Goal: Task Accomplishment & Management: Use online tool/utility

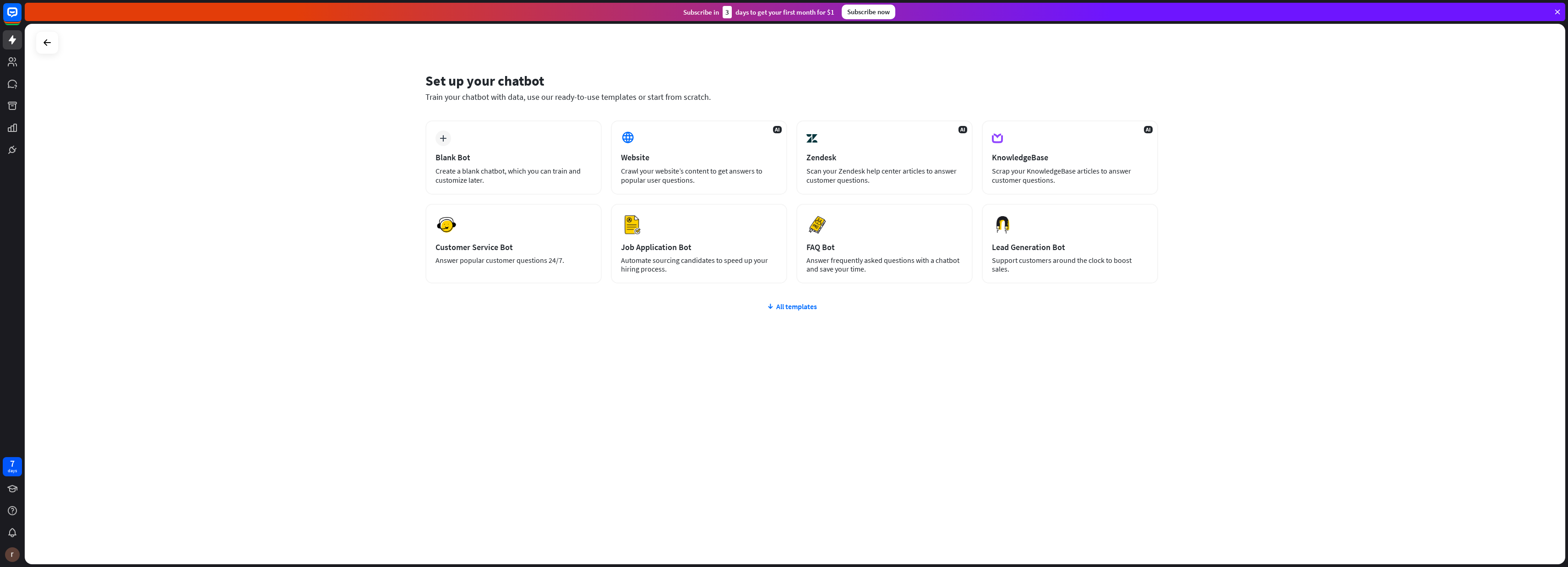
click at [789, 302] on div "All templates" at bounding box center [792, 306] width 733 height 9
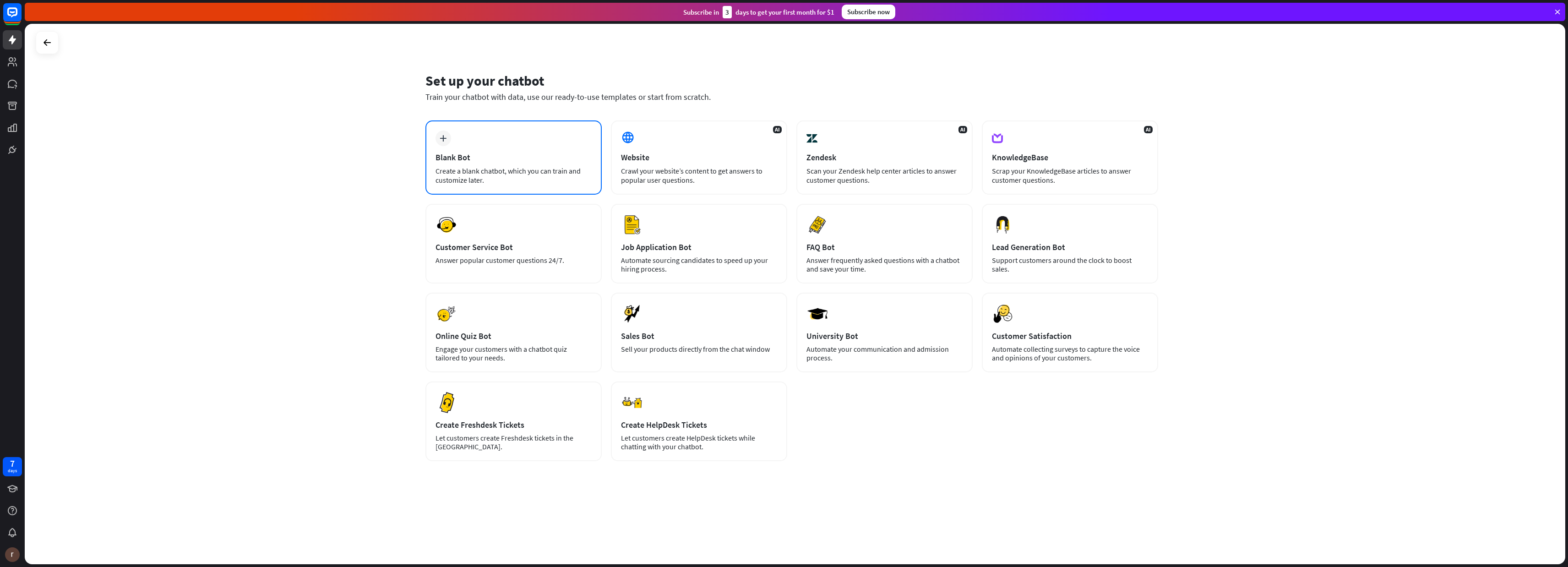
click at [445, 139] on icon "plus" at bounding box center [443, 138] width 7 height 7
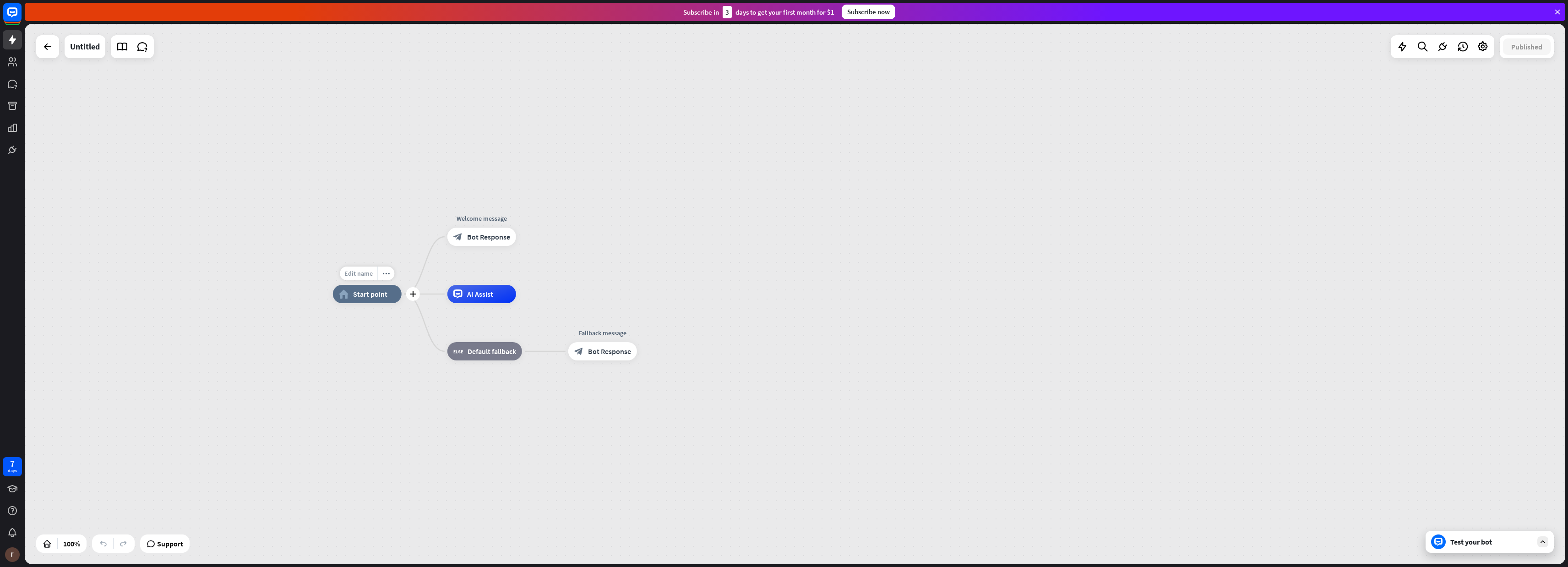
click at [367, 276] on span "Edit name" at bounding box center [359, 273] width 29 height 9
type input "*"
type input "**********"
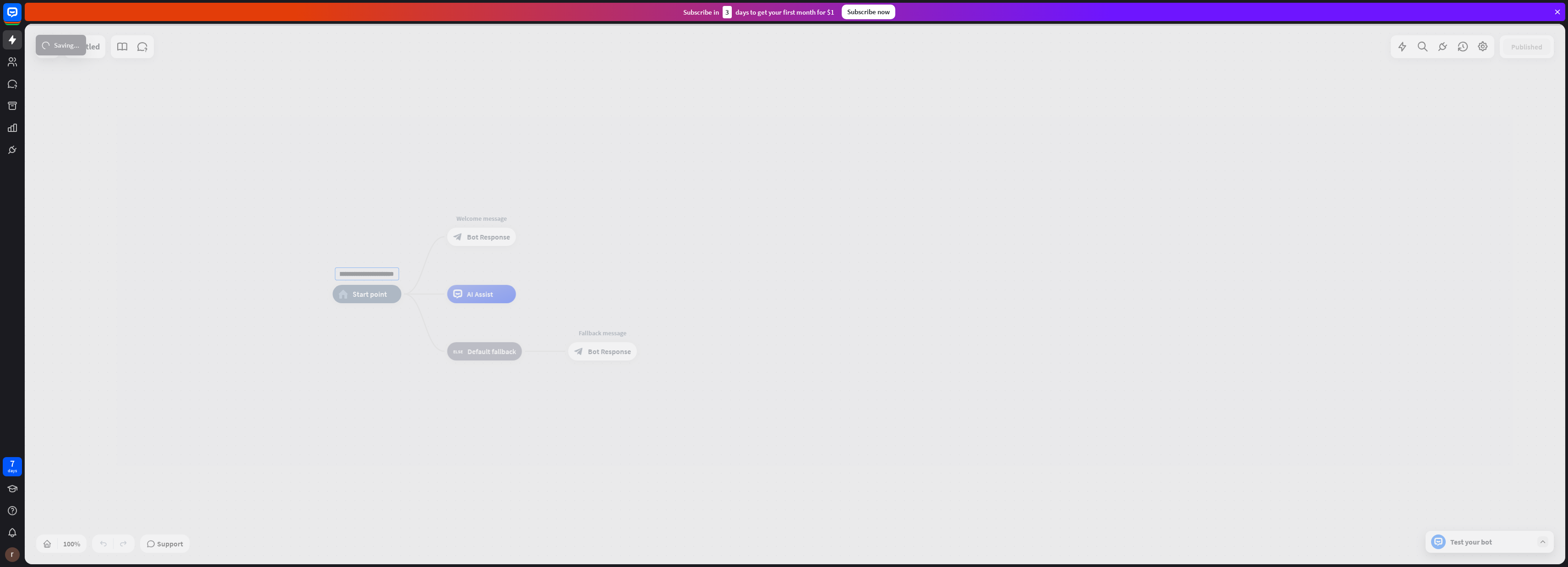
scroll to position [0, 0]
click at [369, 293] on div "**********" at bounding box center [795, 294] width 1541 height 541
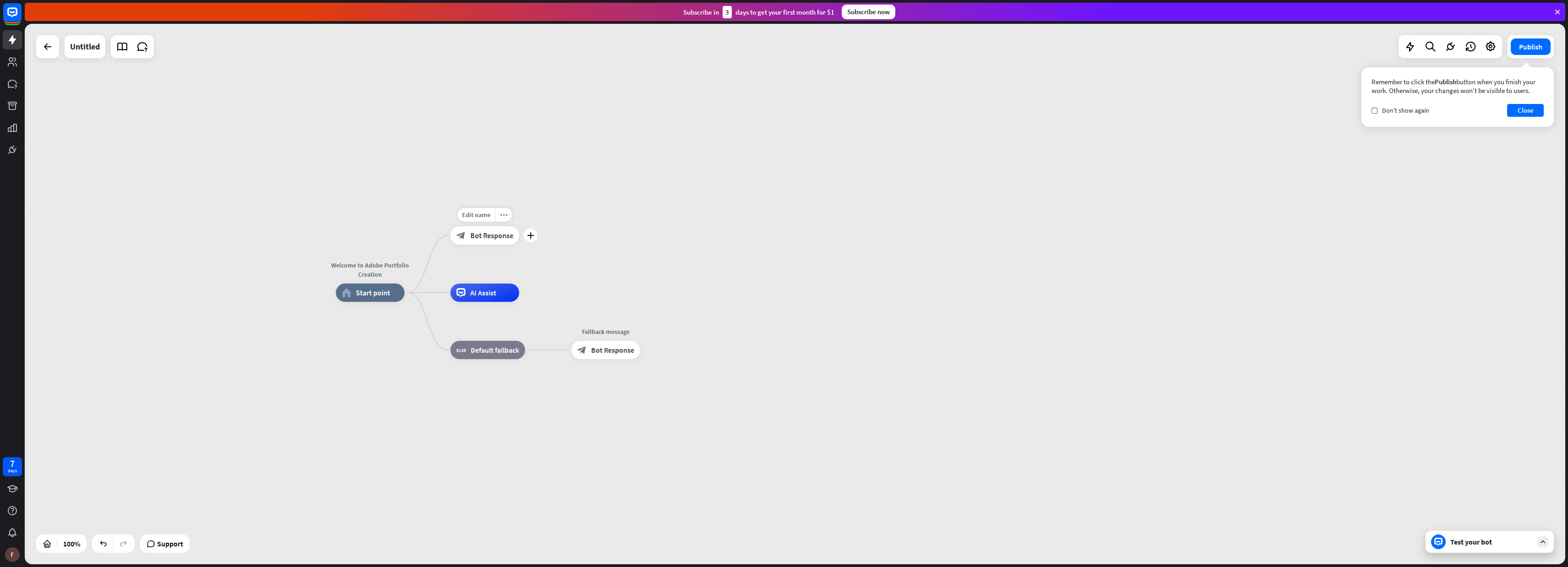
click at [478, 237] on span "Bot Response" at bounding box center [492, 235] width 43 height 9
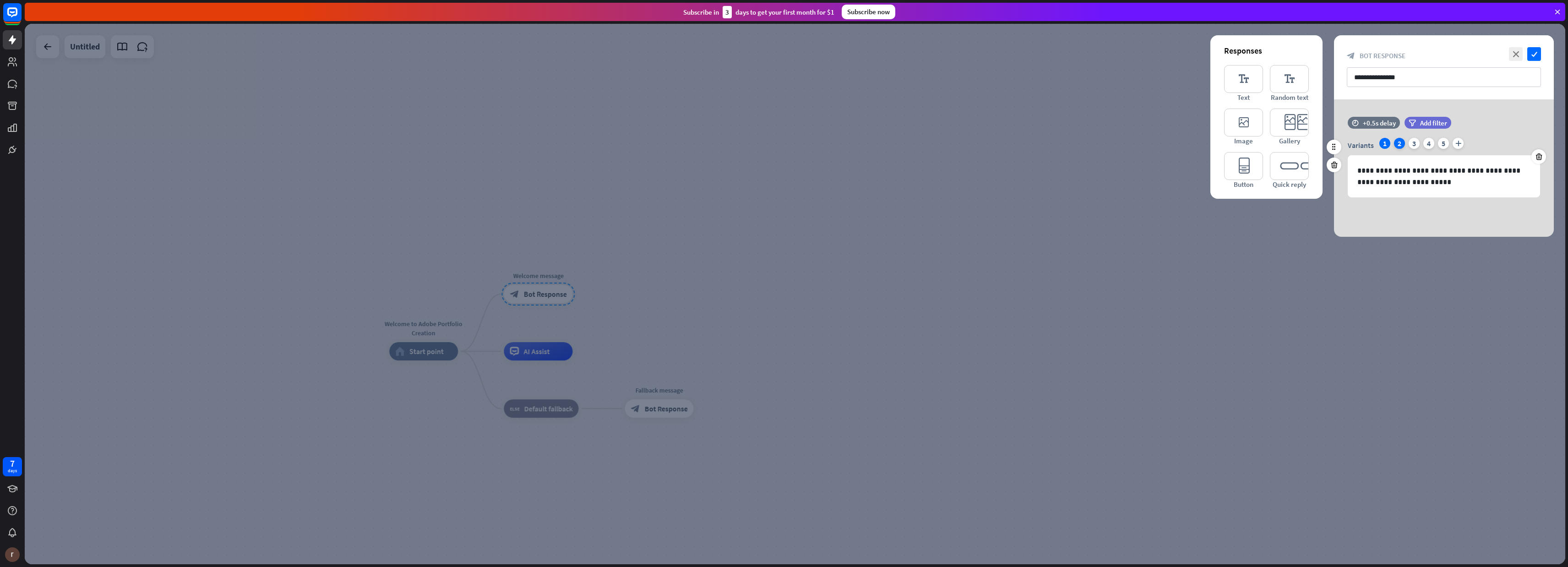
click at [1402, 144] on div "2" at bounding box center [1399, 143] width 11 height 11
click at [1413, 144] on div "3" at bounding box center [1414, 143] width 11 height 11
click at [1427, 143] on div "4" at bounding box center [1429, 143] width 11 height 11
click at [1441, 143] on div "5" at bounding box center [1443, 143] width 11 height 11
click at [1457, 143] on icon "plus" at bounding box center [1458, 143] width 11 height 11
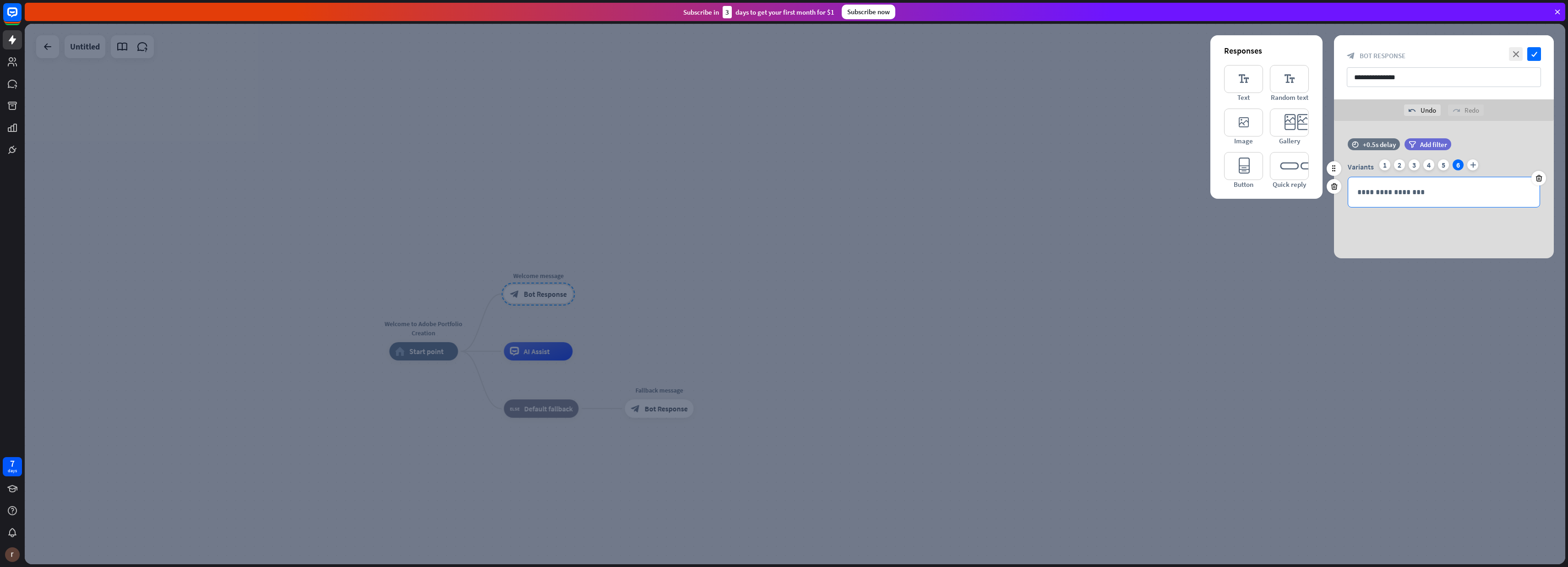
click at [1407, 185] on div "**********" at bounding box center [1444, 192] width 191 height 30
click at [1535, 54] on icon "check" at bounding box center [1534, 54] width 14 height 14
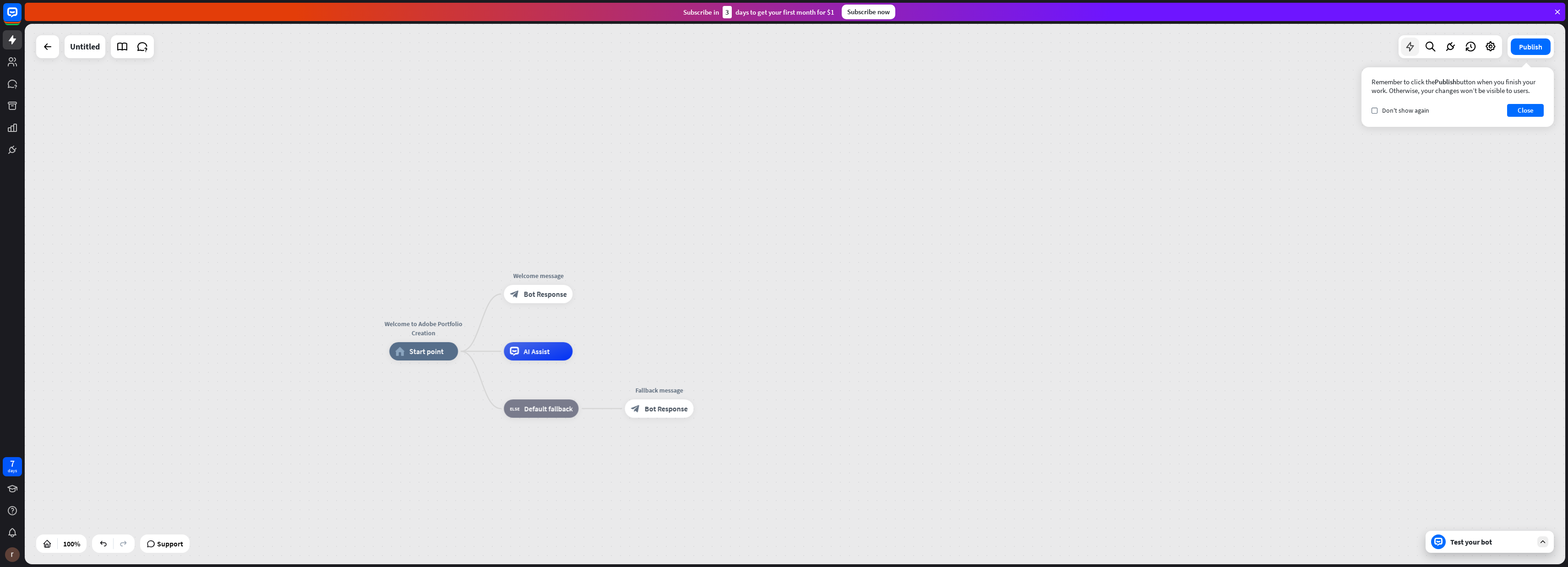
click at [1407, 45] on icon at bounding box center [1410, 47] width 12 height 12
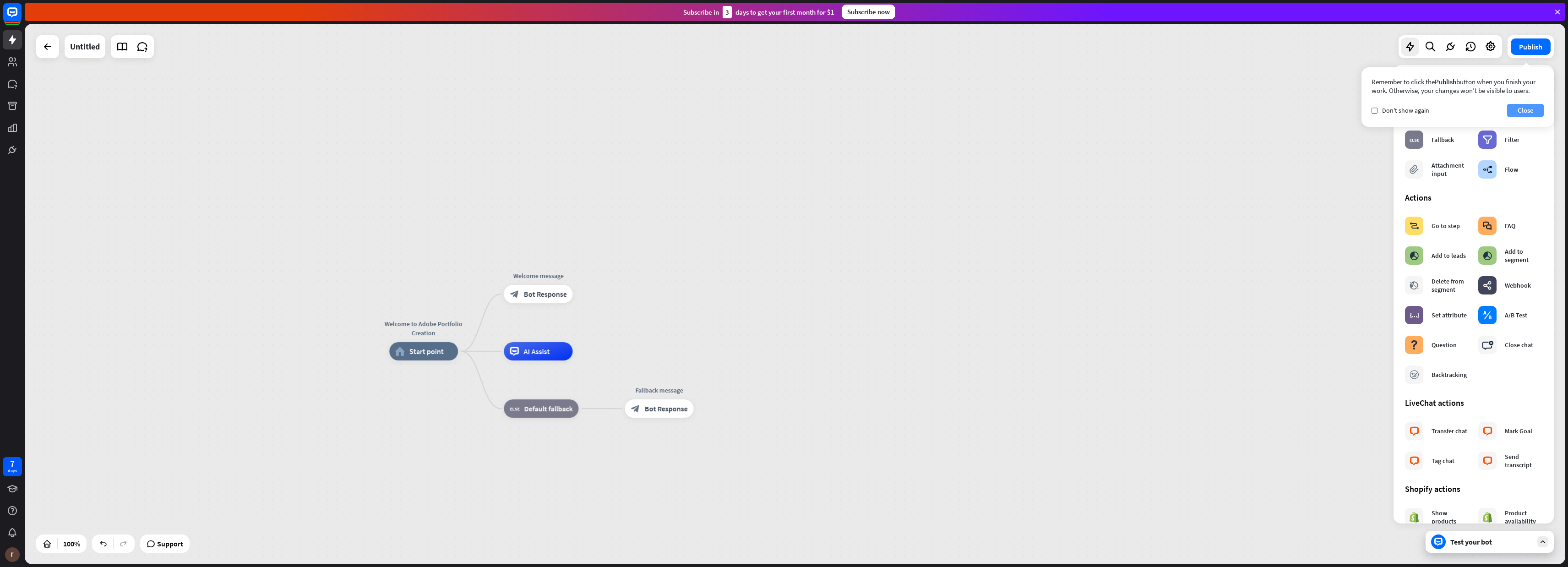
click at [1532, 111] on button "Close" at bounding box center [1525, 110] width 37 height 13
click at [1447, 45] on icon at bounding box center [1451, 47] width 12 height 12
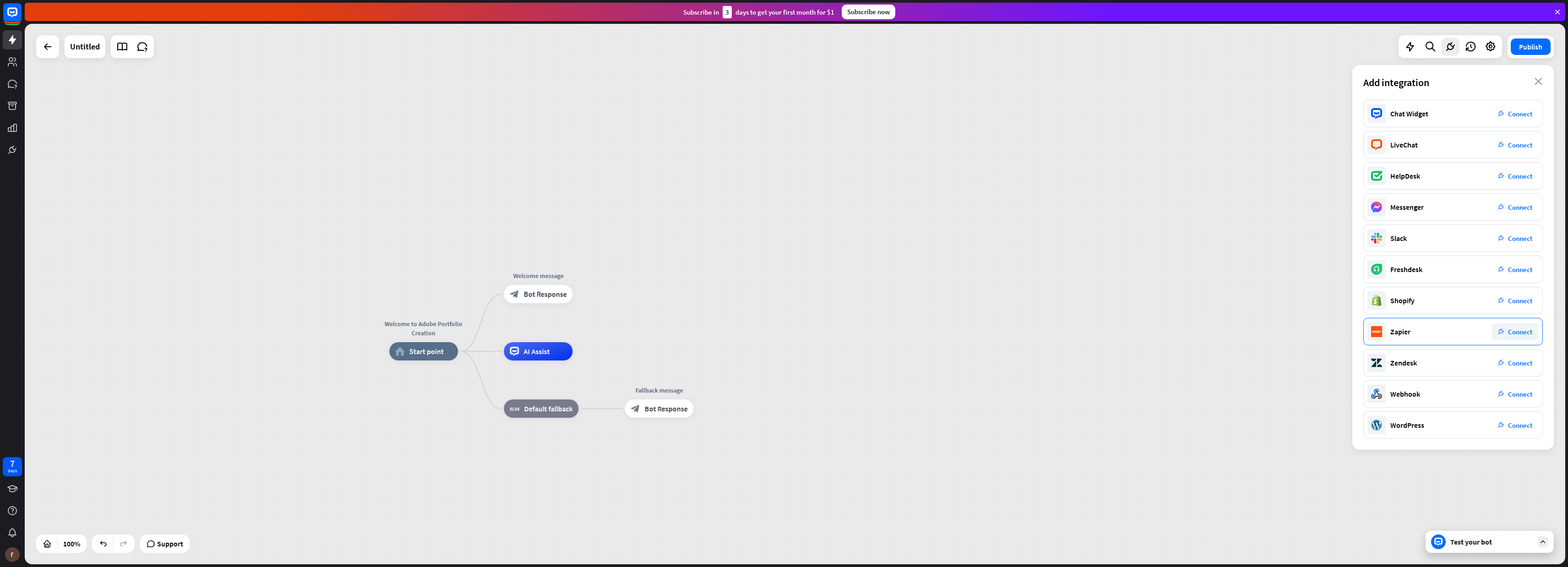
click at [1521, 332] on span "Connect" at bounding box center [1520, 332] width 24 height 9
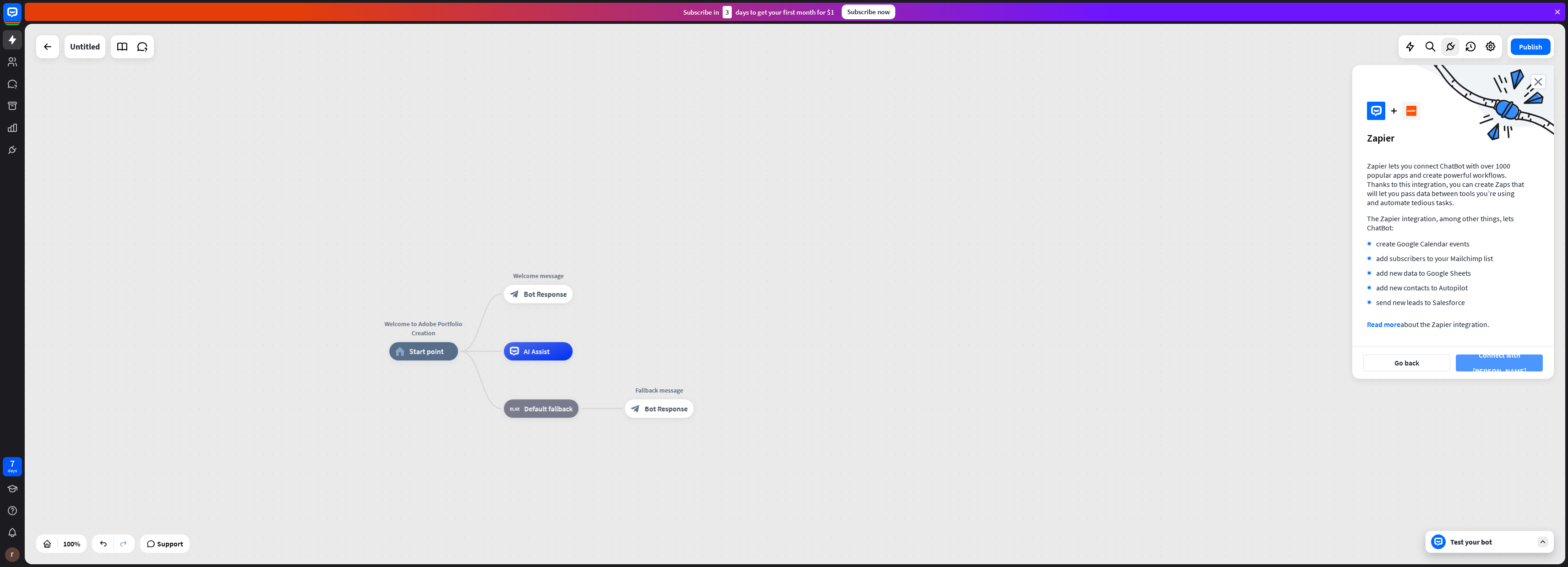
click at [1509, 365] on button "Connect with [PERSON_NAME]" at bounding box center [1499, 363] width 87 height 17
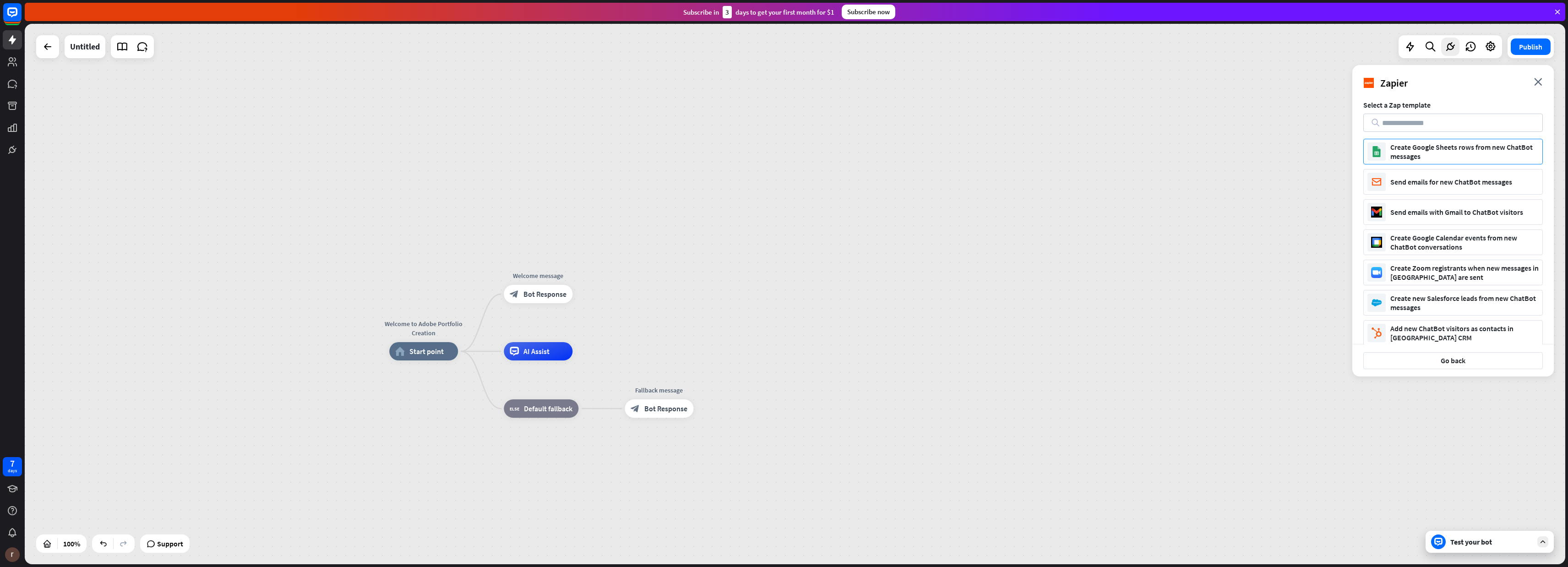
click at [1429, 155] on div "Create Google Sheets rows from new ChatBot messages" at bounding box center [1465, 152] width 149 height 18
